Goal: Find specific page/section: Find specific page/section

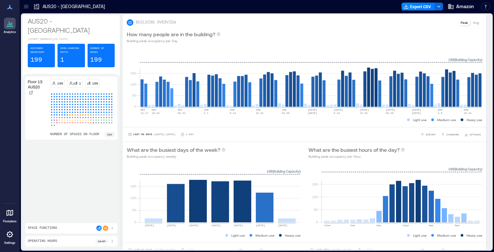
click at [15, 215] on div at bounding box center [10, 213] width 12 height 12
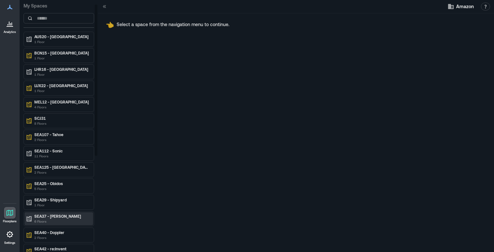
scroll to position [25, 0]
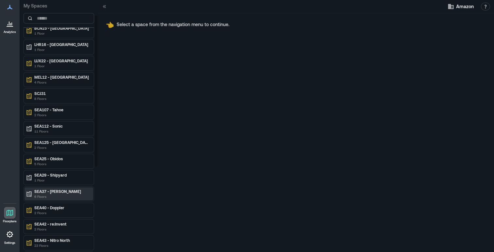
click at [54, 195] on p "6 Floors" at bounding box center [61, 196] width 55 height 5
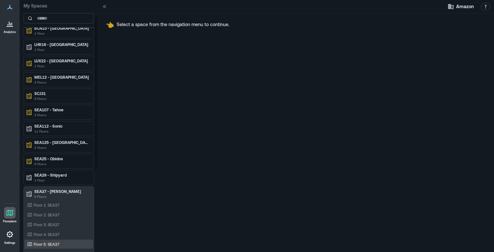
click at [72, 243] on div "Floor 5: SEA37" at bounding box center [57, 244] width 63 height 7
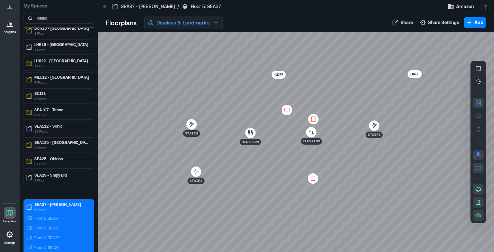
click at [168, 26] on button "Displays & Landmarks" at bounding box center [184, 22] width 78 height 13
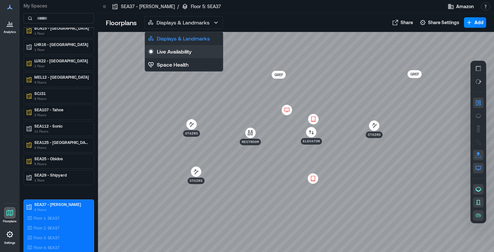
click at [170, 56] on button "Live Availability" at bounding box center [184, 51] width 78 height 13
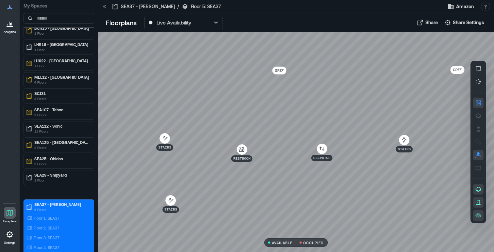
drag, startPoint x: 276, startPoint y: 73, endPoint x: 250, endPoint y: 73, distance: 25.2
click at [251, 73] on div "Stairs Stairs Restroom GREF GREF Stairs Elevator" at bounding box center [296, 142] width 396 height 220
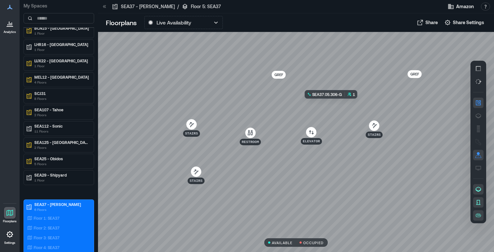
click at [335, 104] on div at bounding box center [296, 142] width 396 height 220
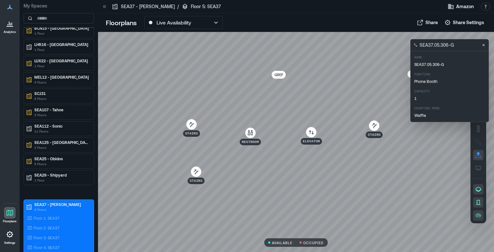
click at [277, 34] on div at bounding box center [296, 142] width 396 height 220
click at [184, 27] on button "Live Availability" at bounding box center [184, 22] width 78 height 13
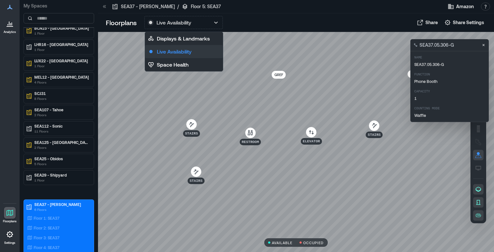
click at [174, 53] on p "Live Availability" at bounding box center [174, 52] width 35 height 8
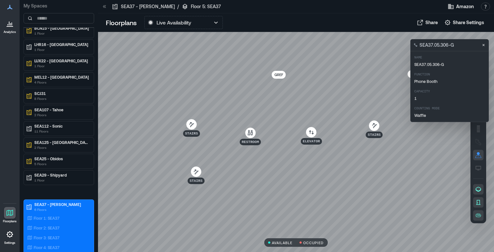
click at [232, 114] on div at bounding box center [296, 142] width 396 height 220
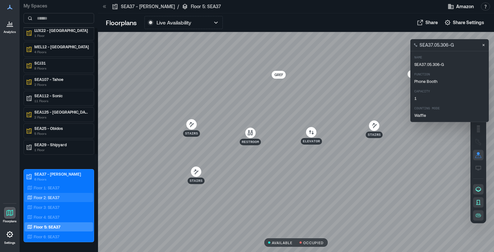
scroll to position [66, 0]
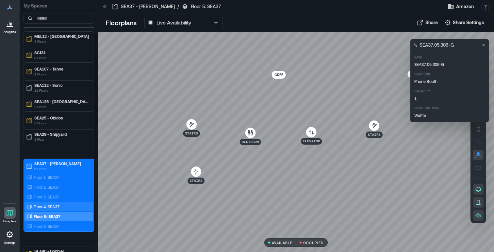
click at [56, 205] on p "Floor 4: SEA37" at bounding box center [47, 206] width 26 height 5
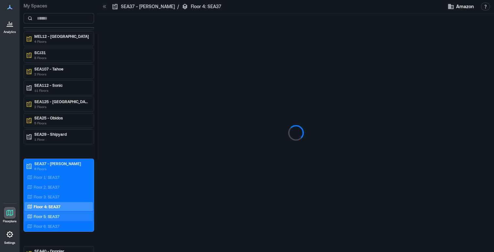
click at [57, 216] on p "Floor 5: SEA37" at bounding box center [47, 216] width 26 height 5
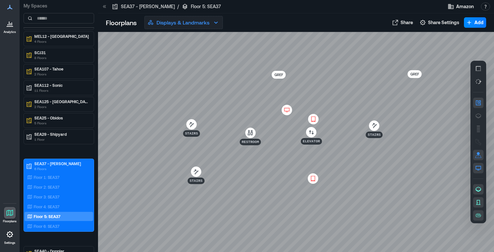
click at [167, 28] on button "Displays & Landmarks" at bounding box center [184, 22] width 78 height 13
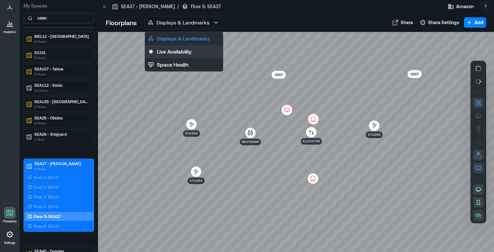
click at [167, 56] on button "Live Availability" at bounding box center [184, 51] width 78 height 13
